Goal: Task Accomplishment & Management: Use online tool/utility

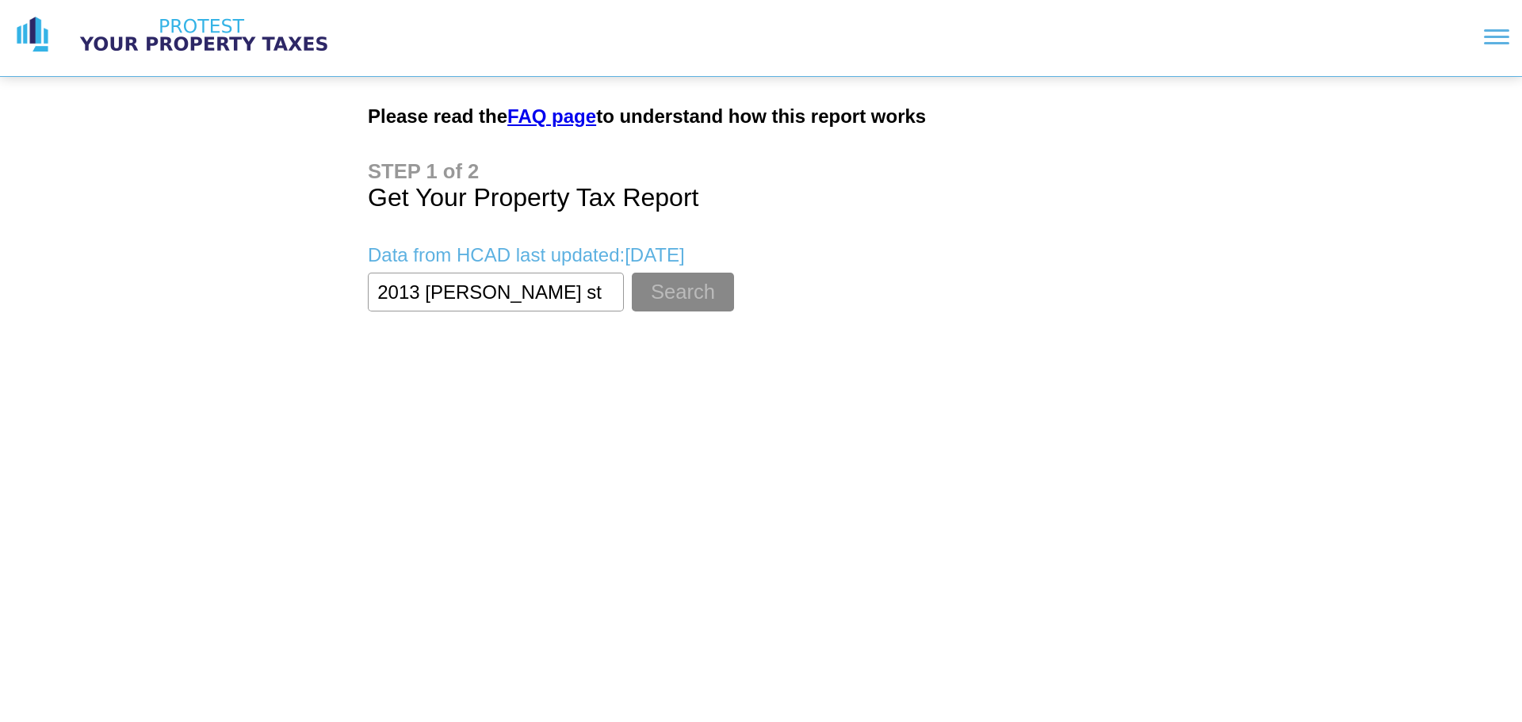
click at [632, 273] on button "Search" at bounding box center [683, 292] width 102 height 39
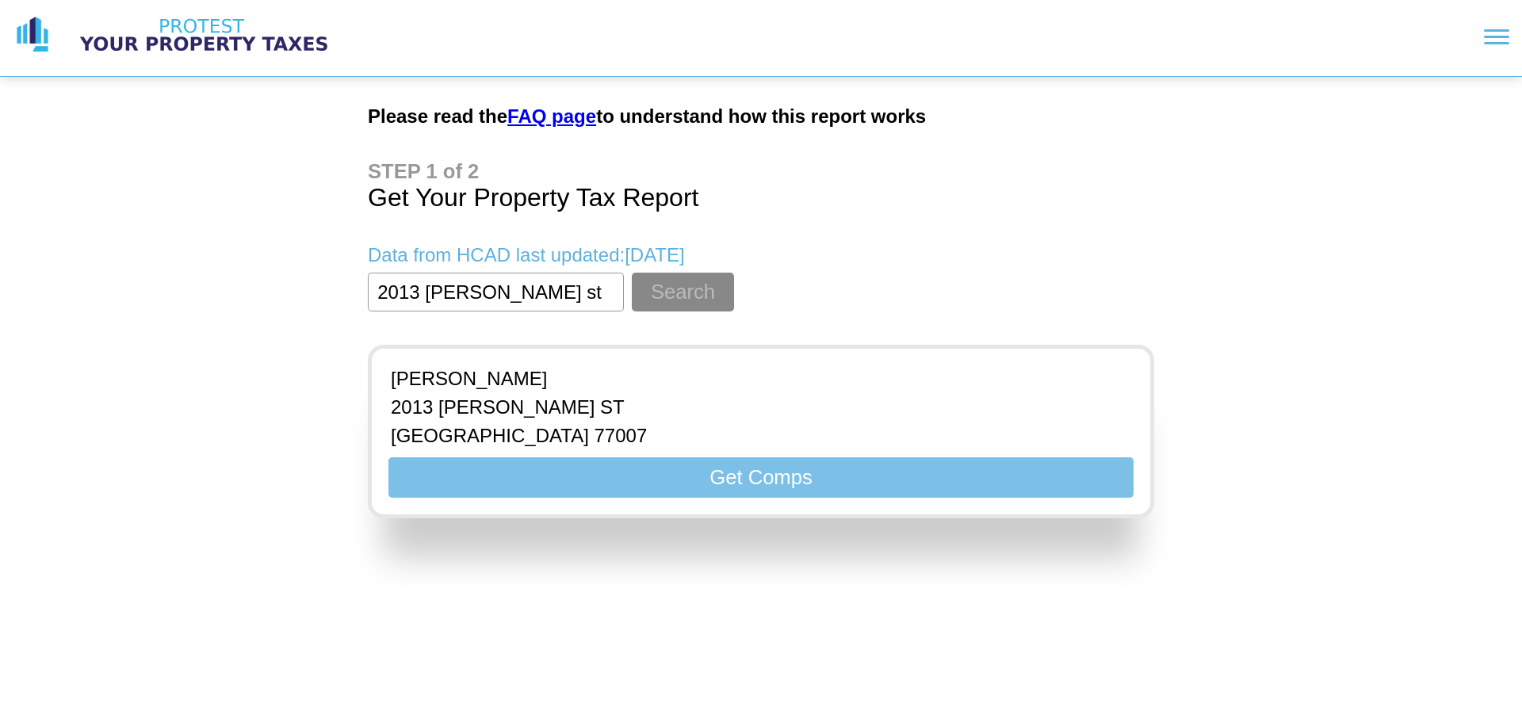
click at [628, 482] on button "Get Comps" at bounding box center [760, 477] width 745 height 40
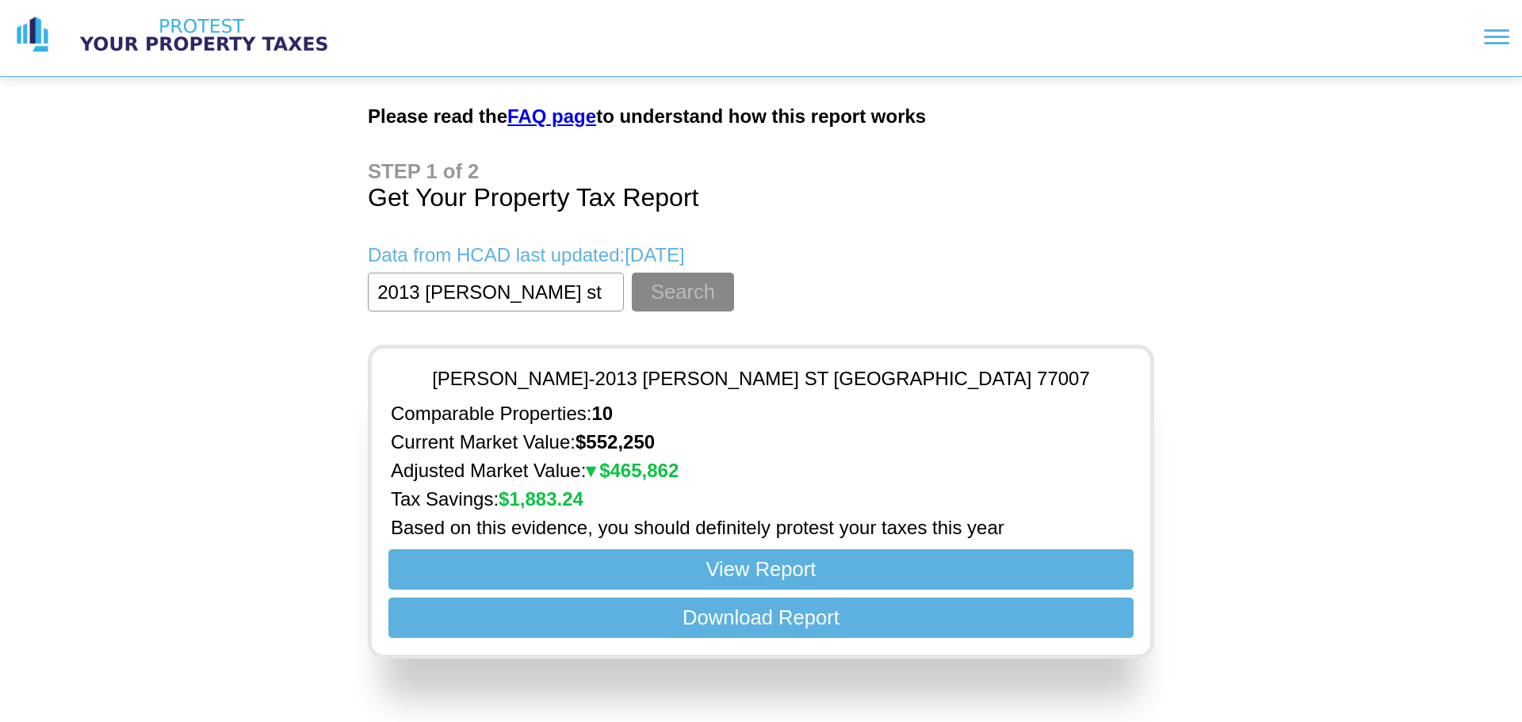
click at [722, 469] on p "Adjusted Market Value: $ 465,862" at bounding box center [761, 471] width 740 height 22
click at [591, 495] on p "Tax Savings: $ 1,883.24" at bounding box center [761, 499] width 740 height 22
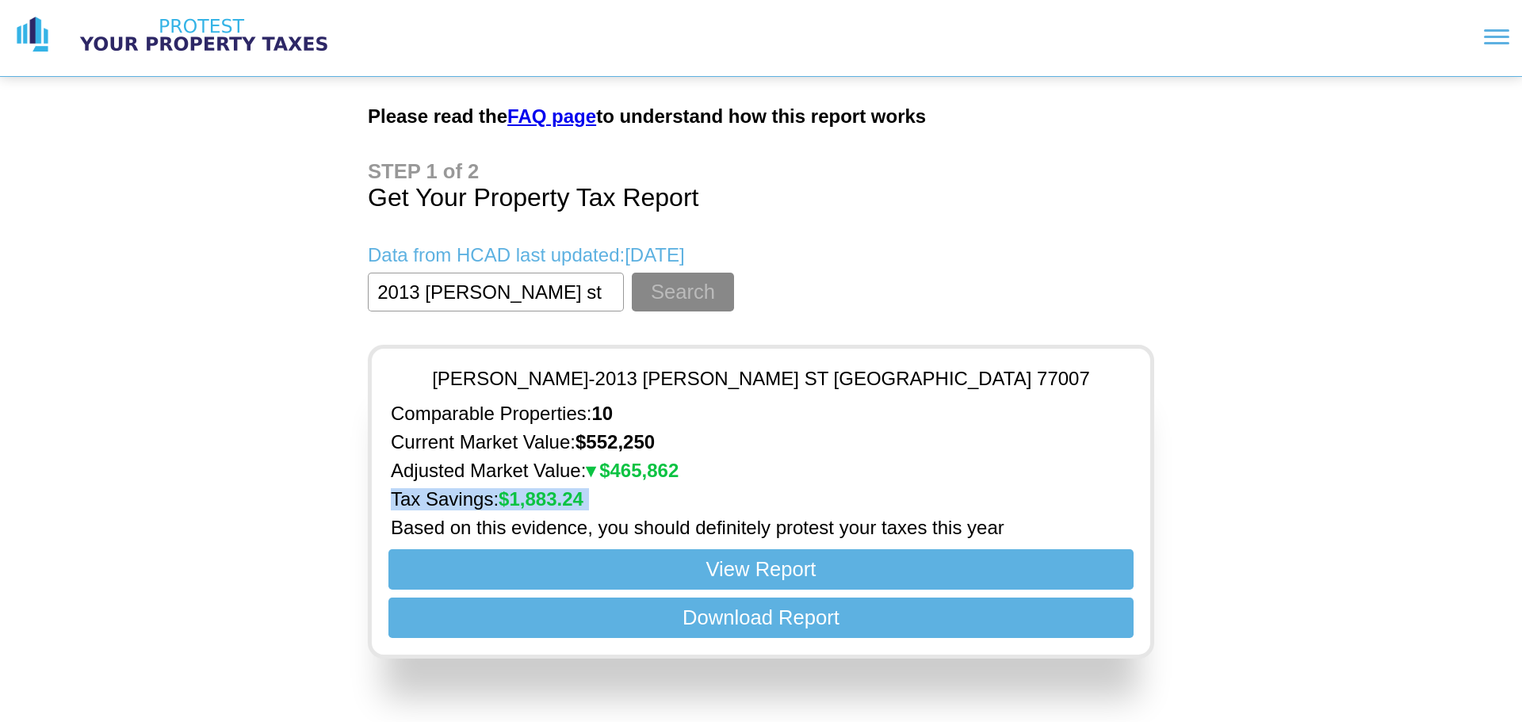
click at [591, 495] on p "Tax Savings: $ 1,883.24" at bounding box center [761, 499] width 740 height 22
click at [930, 531] on p "Based on this evidence, you should definitely protest your taxes this year" at bounding box center [761, 528] width 740 height 22
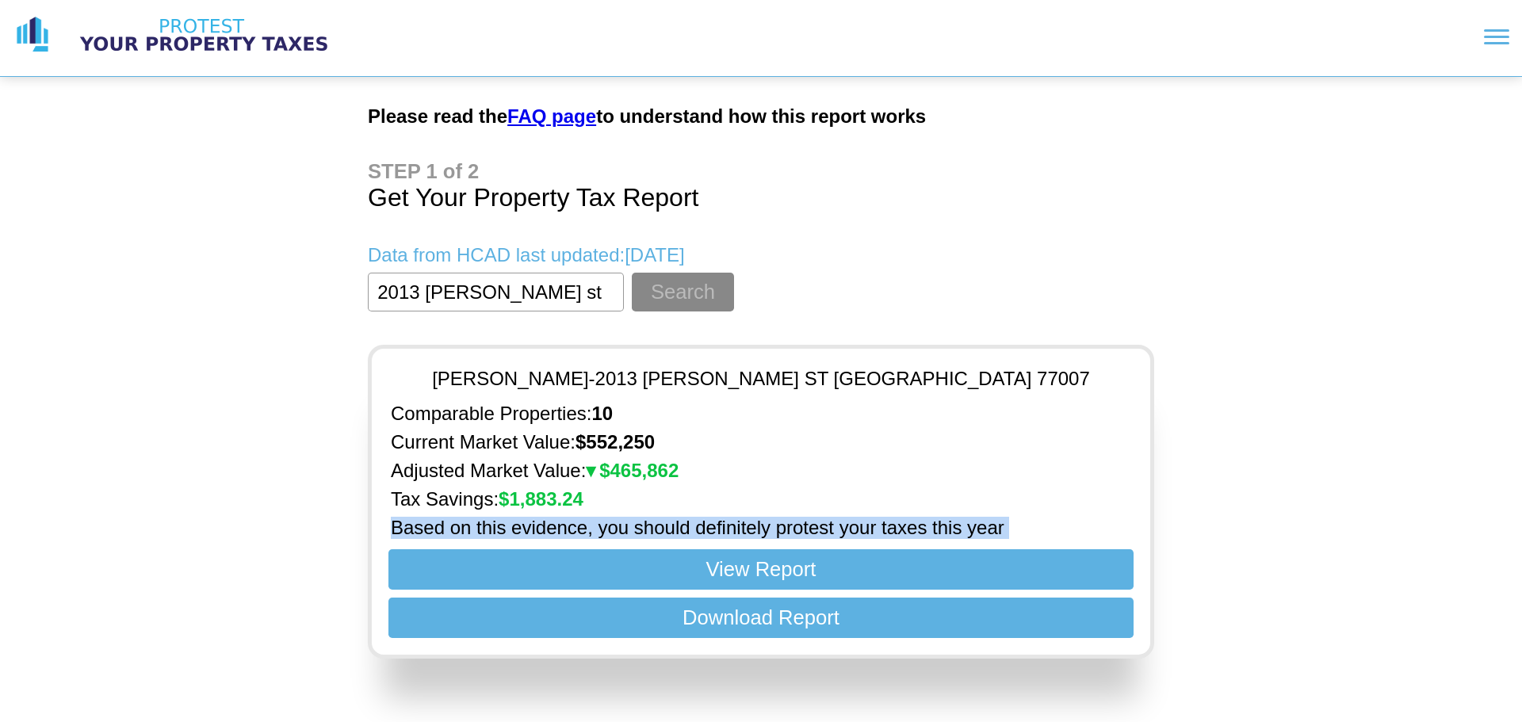
click at [930, 531] on p "Based on this evidence, you should definitely protest your taxes this year" at bounding box center [761, 528] width 740 height 22
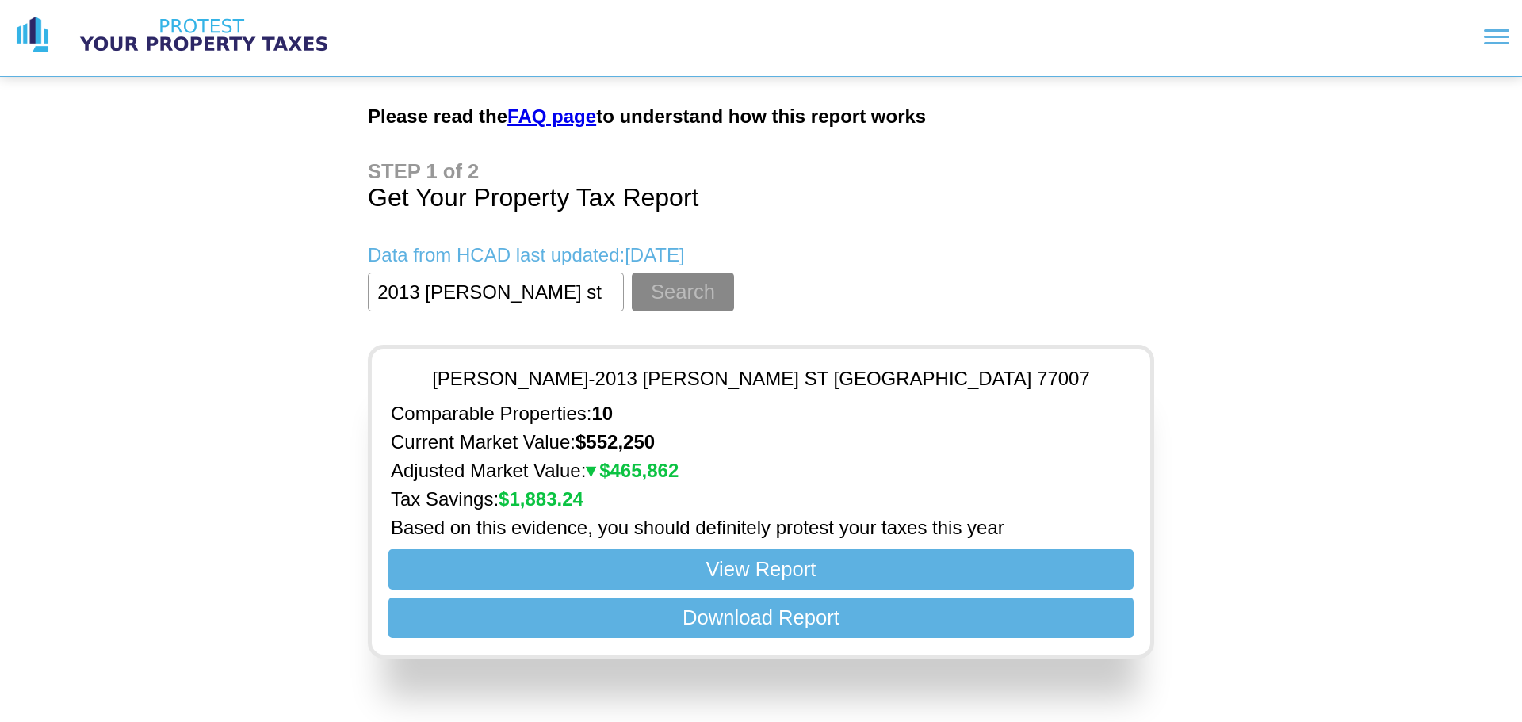
drag, startPoint x: 518, startPoint y: 288, endPoint x: 135, endPoint y: 288, distance: 383.6
click at [139, 288] on div "Please read the FAQ page to understand how this report works Get Your Property …" at bounding box center [761, 335] width 1522 height 671
type input "1839 tattenhall dr"
click at [632, 273] on button "Search" at bounding box center [683, 292] width 102 height 39
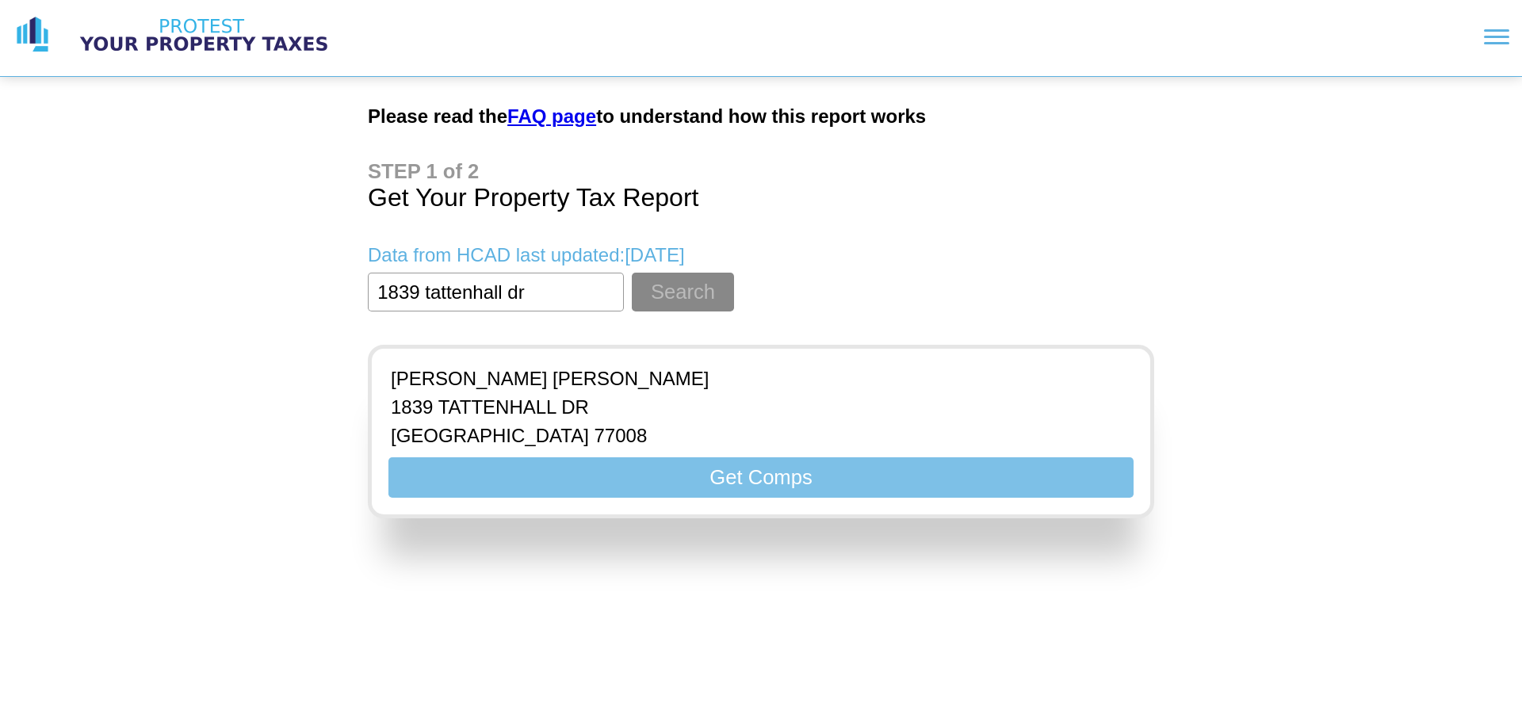
click at [587, 476] on button "Get Comps" at bounding box center [760, 477] width 745 height 40
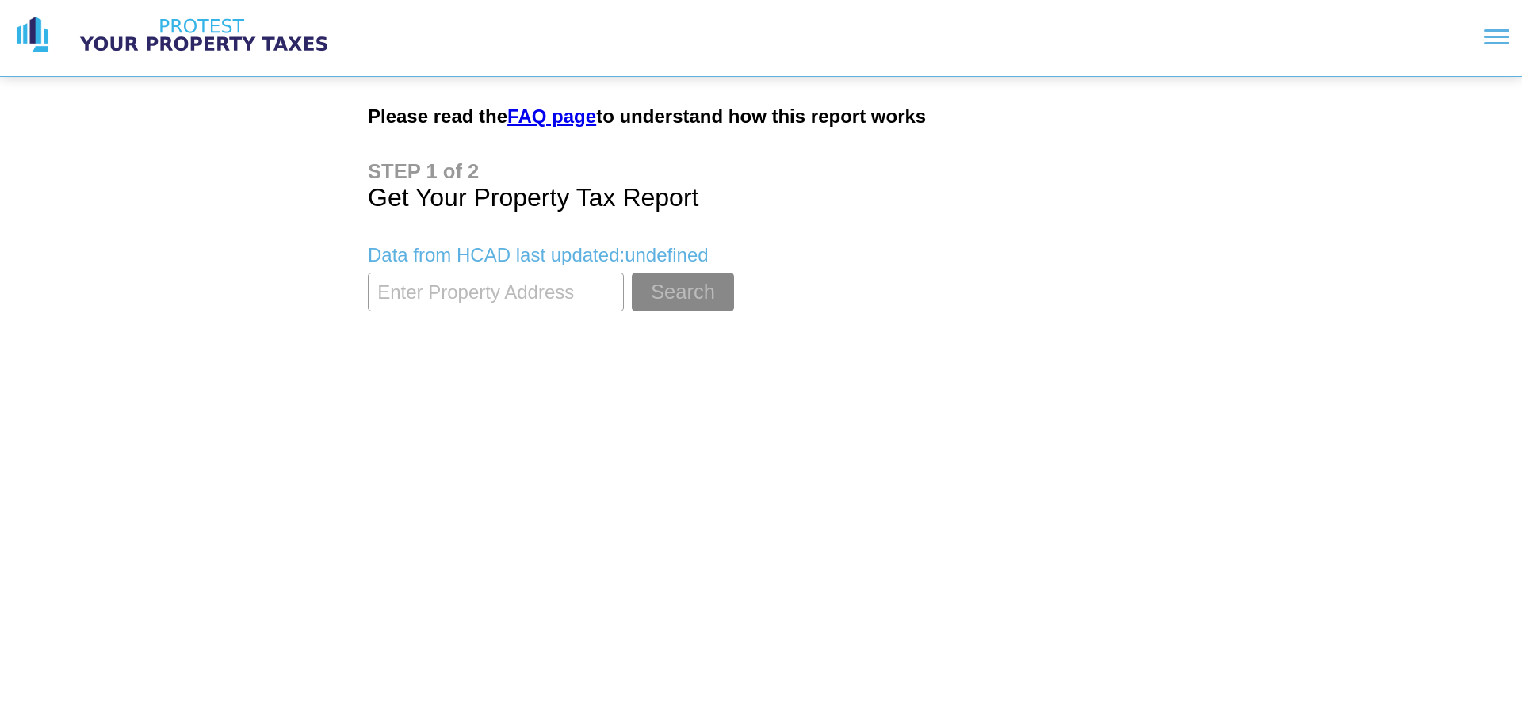
click at [533, 278] on input "textbox" at bounding box center [496, 292] width 256 height 39
type input "2013 [PERSON_NAME] st"
click at [632, 273] on button "Search" at bounding box center [683, 292] width 102 height 39
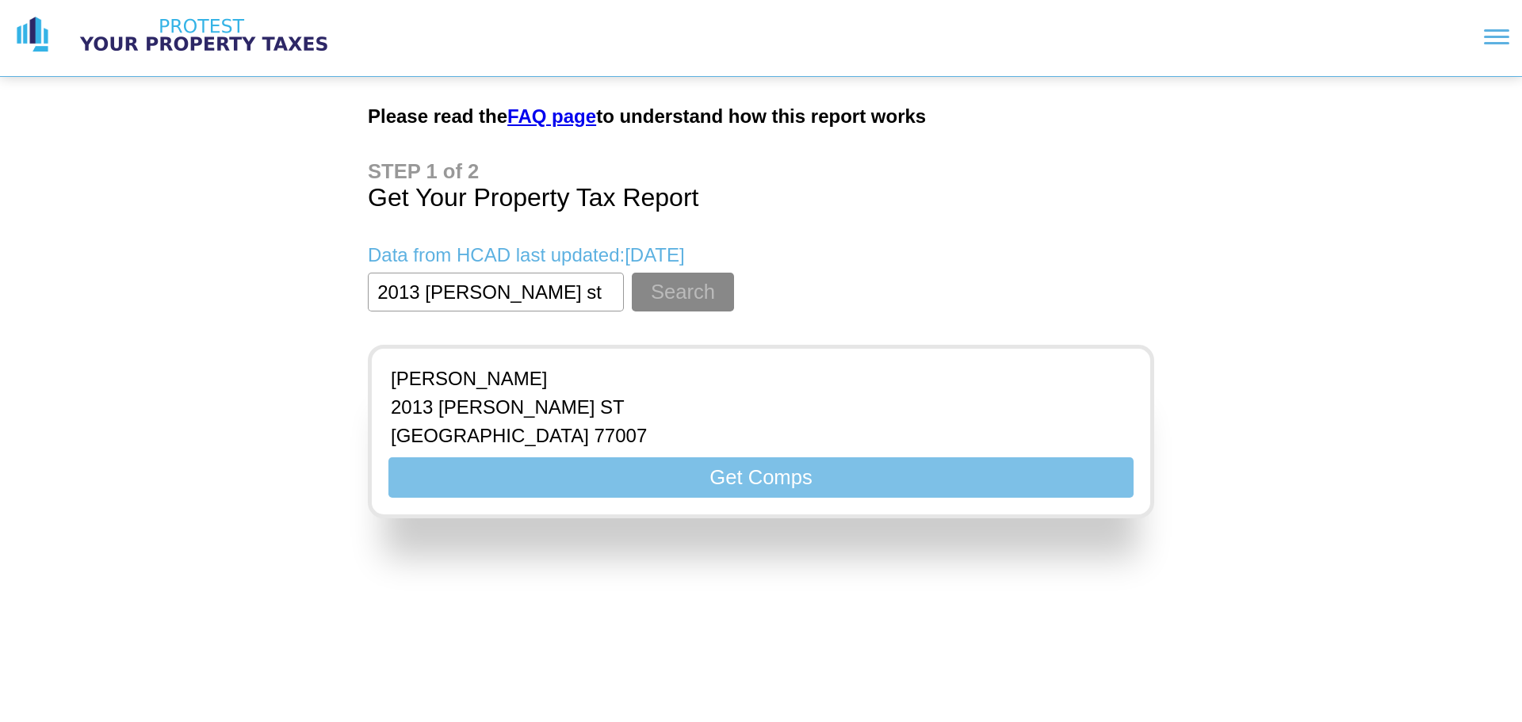
click at [559, 489] on button "Get Comps" at bounding box center [760, 477] width 745 height 40
